Goal: Transaction & Acquisition: Purchase product/service

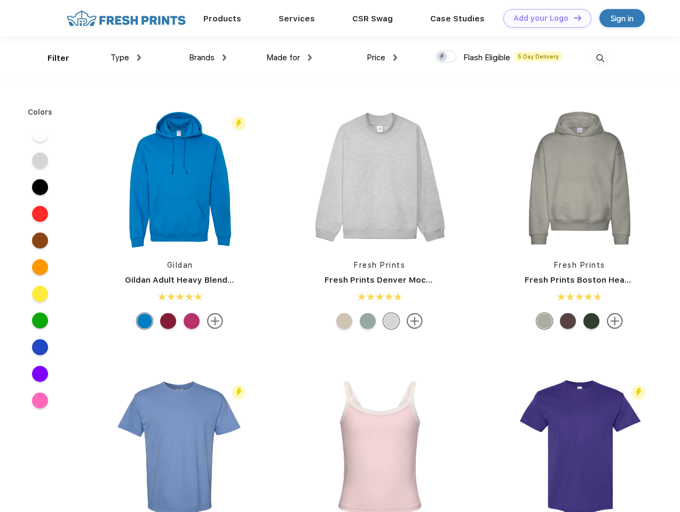
click at [543, 18] on link "Add your Logo Design Tool" at bounding box center [547, 18] width 88 height 19
click at [0, 0] on div "Design Tool" at bounding box center [0, 0] width 0 height 0
click at [572, 18] on link "Add your Logo Design Tool" at bounding box center [547, 18] width 88 height 19
click at [51, 58] on div "Filter" at bounding box center [58, 58] width 22 height 12
click at [126, 58] on span "Type" at bounding box center [119, 58] width 19 height 10
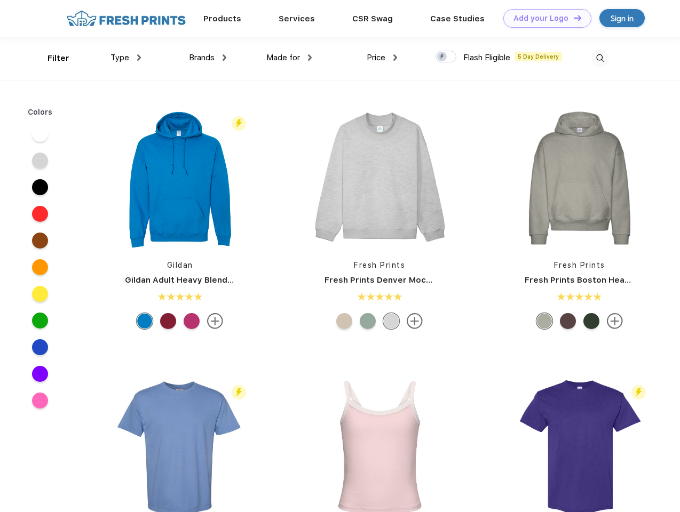
click at [208, 58] on span "Brands" at bounding box center [202, 58] width 26 height 10
click at [289, 58] on span "Made for" at bounding box center [283, 58] width 34 height 10
click at [382, 58] on span "Price" at bounding box center [375, 58] width 19 height 10
click at [446, 57] on div at bounding box center [445, 57] width 21 height 12
click at [442, 57] on input "checkbox" at bounding box center [438, 53] width 7 height 7
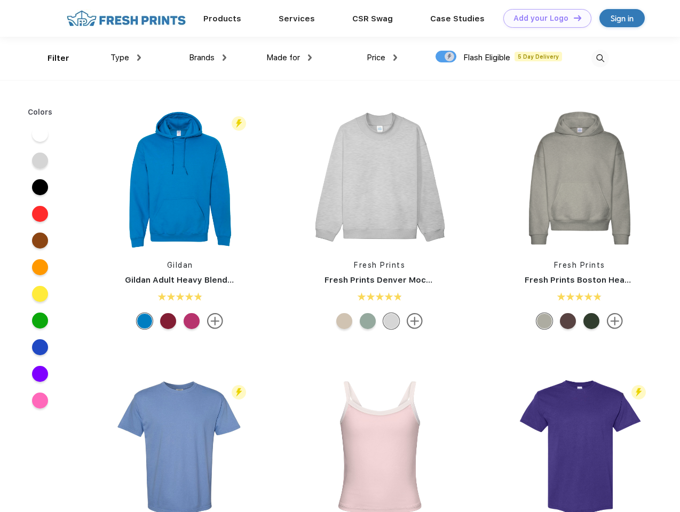
click at [600, 58] on img at bounding box center [600, 59] width 18 height 18
